Goal: Task Accomplishment & Management: Use online tool/utility

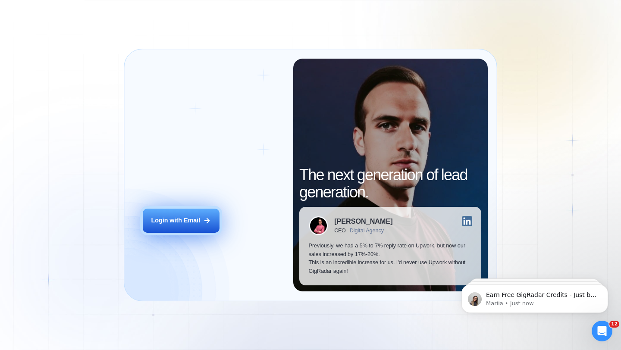
click at [175, 226] on button "Login with Email" at bounding box center [181, 221] width 77 height 24
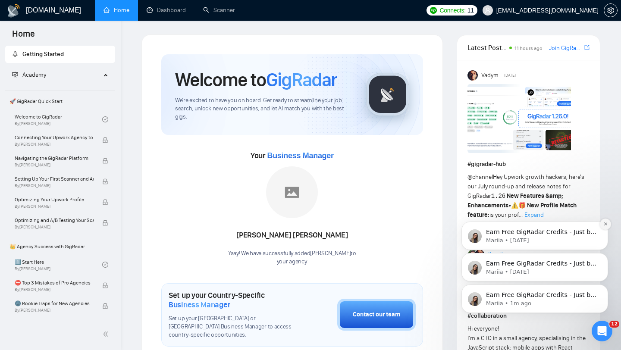
click at [606, 224] on icon "Dismiss notification" at bounding box center [605, 223] width 3 height 3
click at [604, 258] on button "Dismiss notification" at bounding box center [605, 255] width 11 height 11
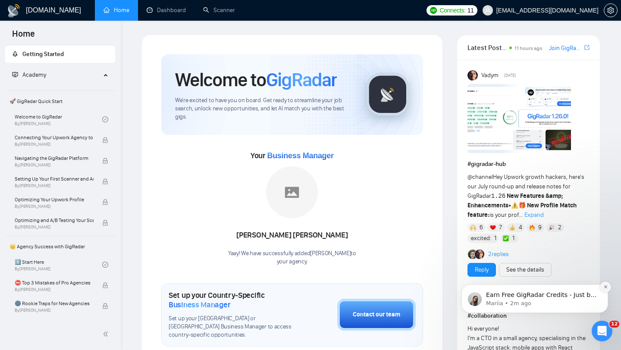
click at [604, 287] on icon "Dismiss notification" at bounding box center [605, 287] width 5 height 5
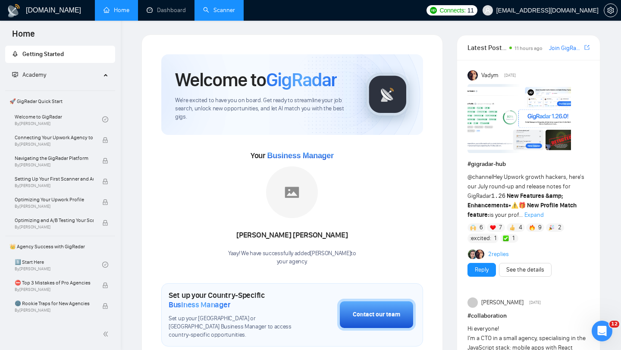
click at [225, 14] on link "Scanner" at bounding box center [219, 9] width 32 height 7
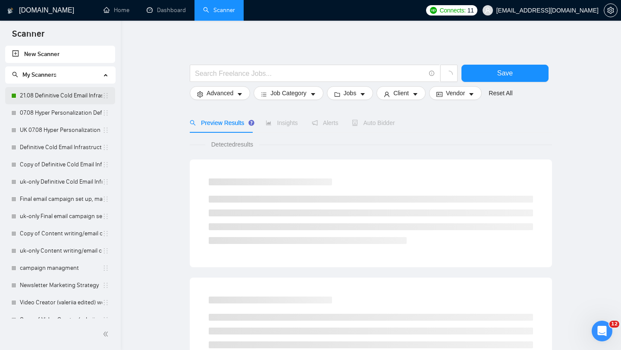
click at [50, 96] on link "21.08 Definitive Cold Email Infrastructure Specialist Needed" at bounding box center [61, 95] width 82 height 17
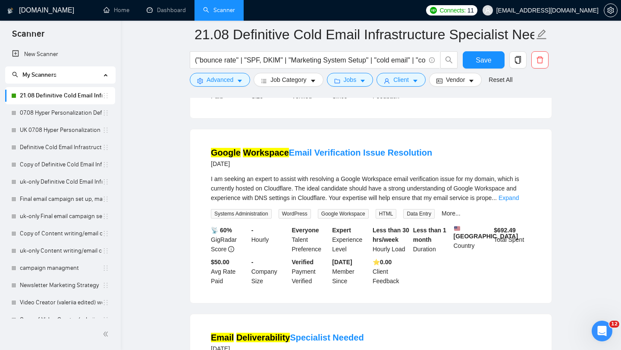
scroll to position [989, 0]
